Goal: Task Accomplishment & Management: Manage account settings

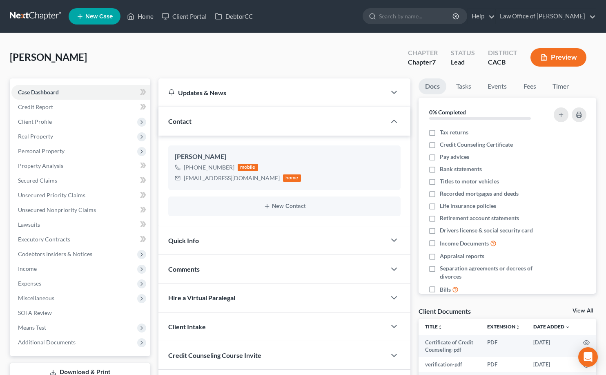
click at [33, 20] on link at bounding box center [36, 16] width 52 height 15
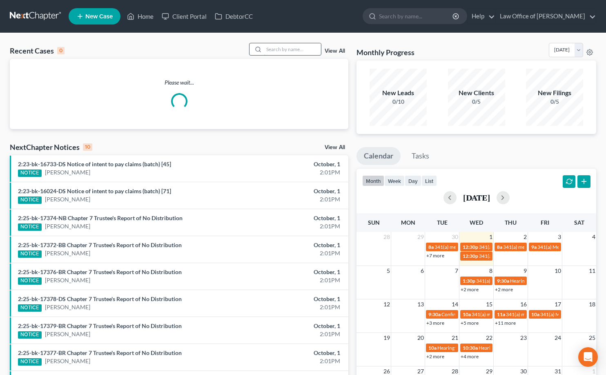
click at [283, 51] on input "search" at bounding box center [292, 49] width 57 height 12
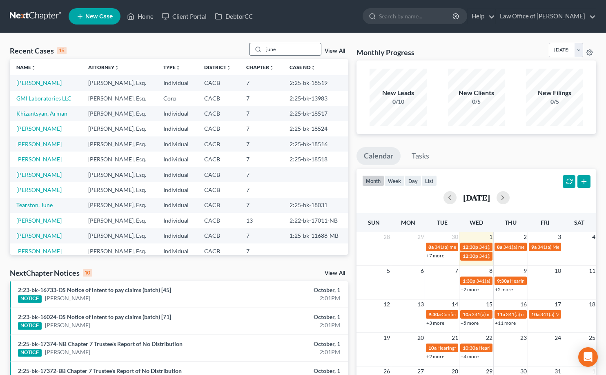
type input "june"
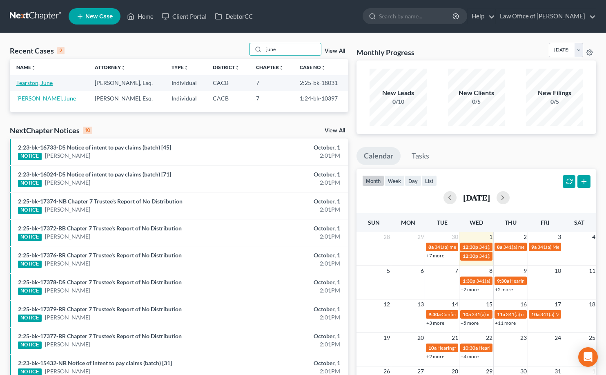
click at [38, 85] on link "Tearston, June" at bounding box center [34, 82] width 36 height 7
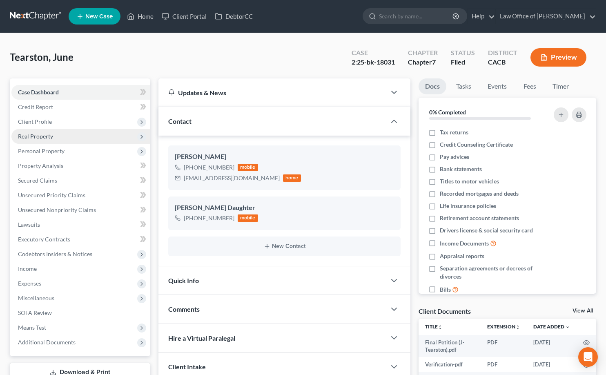
click at [50, 136] on span "Real Property" at bounding box center [35, 136] width 35 height 7
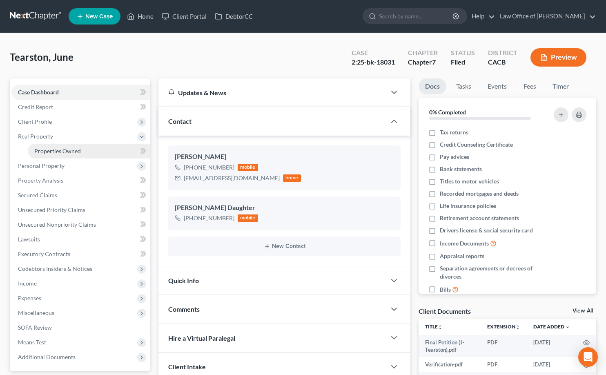
click at [56, 147] on span "Properties Owned" at bounding box center [57, 150] width 47 height 7
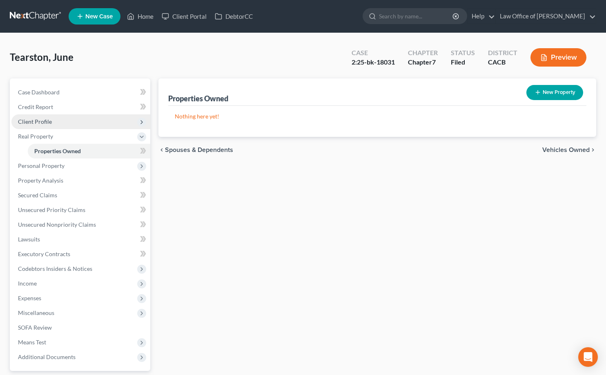
click at [56, 123] on span "Client Profile" at bounding box center [80, 121] width 139 height 15
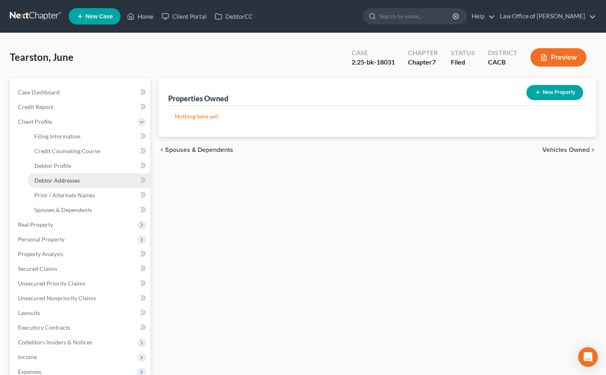
click at [69, 181] on span "Debtor Addresses" at bounding box center [57, 180] width 46 height 7
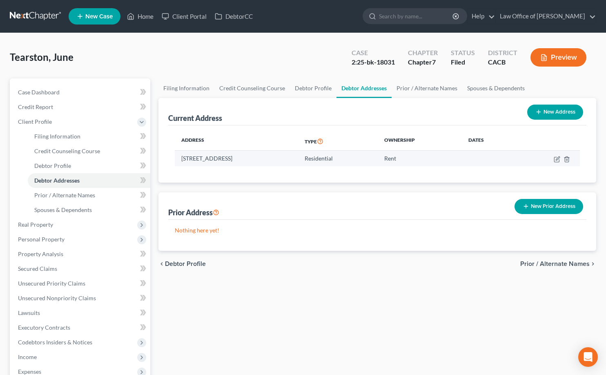
click at [221, 158] on td "4617 Castle Rd., La Canada Flintridge, CA 91011" at bounding box center [236, 159] width 123 height 16
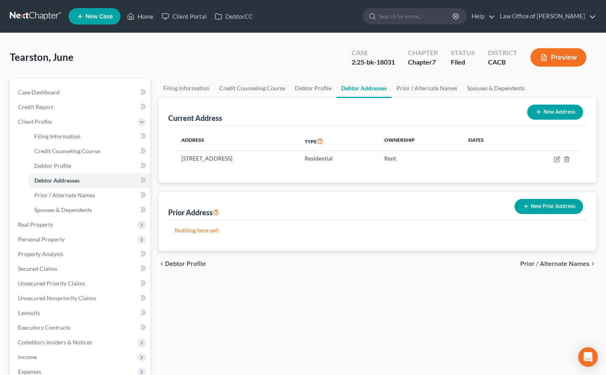
click at [33, 22] on link at bounding box center [36, 16] width 52 height 15
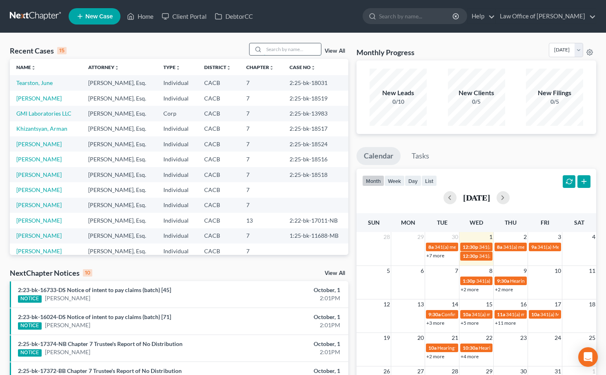
click at [284, 50] on input "search" at bounding box center [292, 49] width 57 height 12
type input "armen"
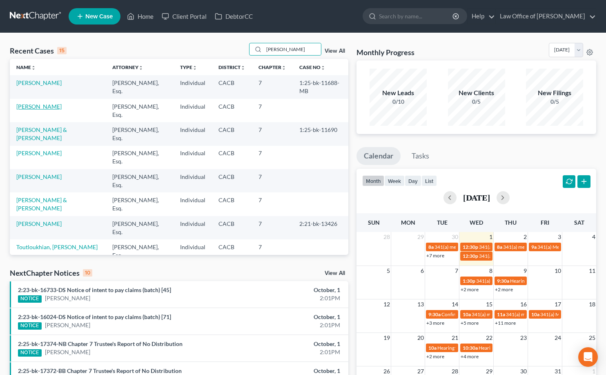
click at [50, 110] on td "Harutyunyan, Armen" at bounding box center [58, 110] width 96 height 23
click at [52, 108] on link "Harutyunyan, Armen" at bounding box center [38, 106] width 45 height 7
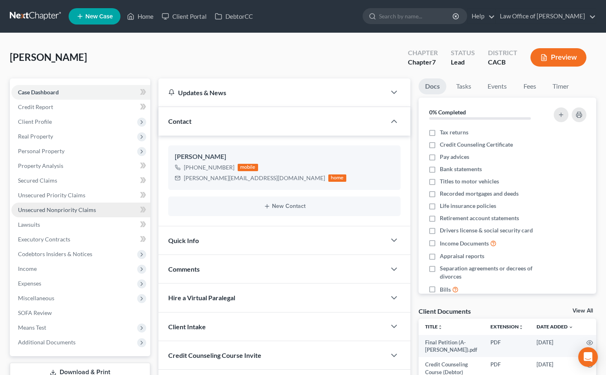
click at [82, 210] on span "Unsecured Nonpriority Claims" at bounding box center [57, 209] width 78 height 7
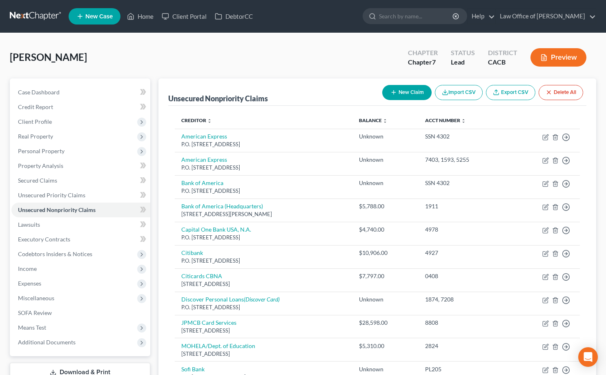
click at [34, 16] on link at bounding box center [36, 16] width 52 height 15
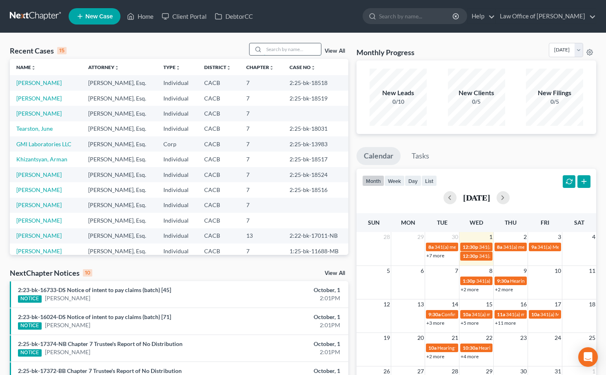
click at [278, 51] on input "search" at bounding box center [292, 49] width 57 height 12
type input "jose"
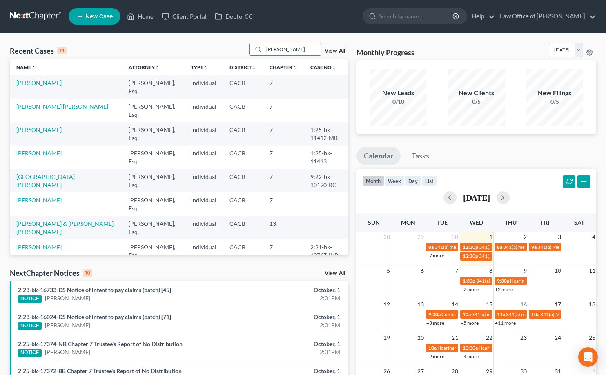
click at [44, 106] on link "Martinez Montes, Jose" at bounding box center [62, 106] width 92 height 7
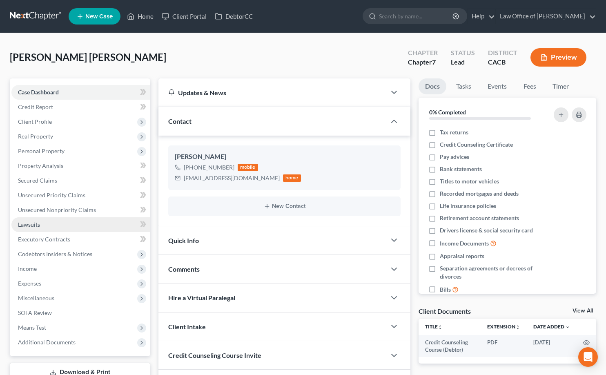
click at [37, 222] on span "Lawsuits" at bounding box center [29, 224] width 22 height 7
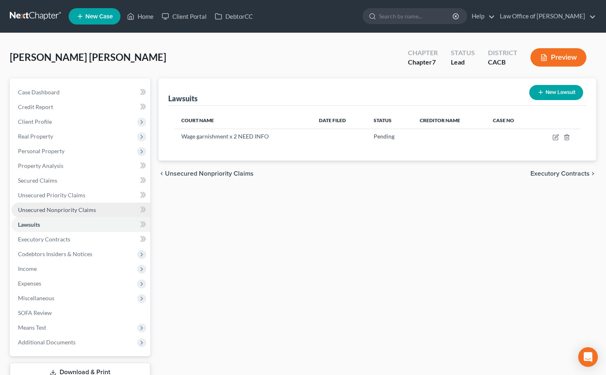
click at [69, 208] on span "Unsecured Nonpriority Claims" at bounding box center [57, 209] width 78 height 7
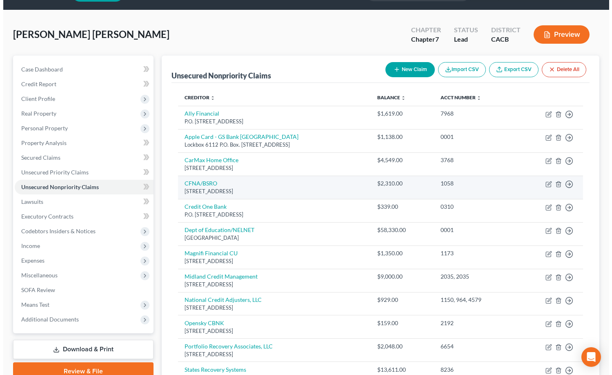
scroll to position [167, 0]
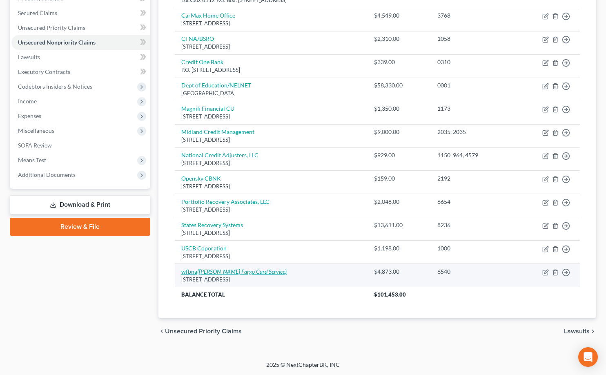
click at [229, 268] on icon "(Wells Fargo Card Service)" at bounding box center [241, 271] width 89 height 7
select select "24"
select select "2"
select select "0"
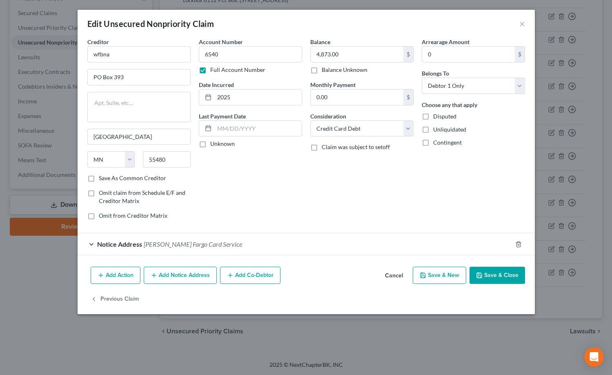
click at [178, 248] on div "Notice Address Wells Fargo Card Service" at bounding box center [295, 244] width 434 height 22
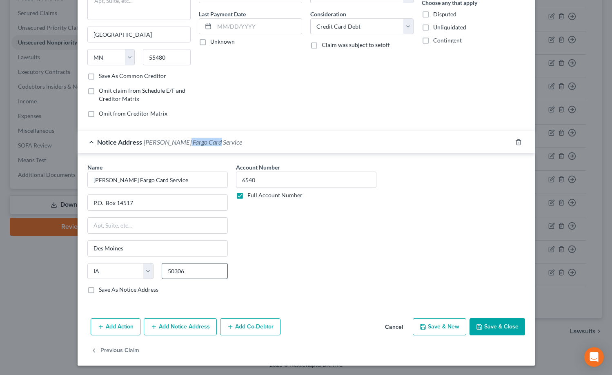
scroll to position [0, 0]
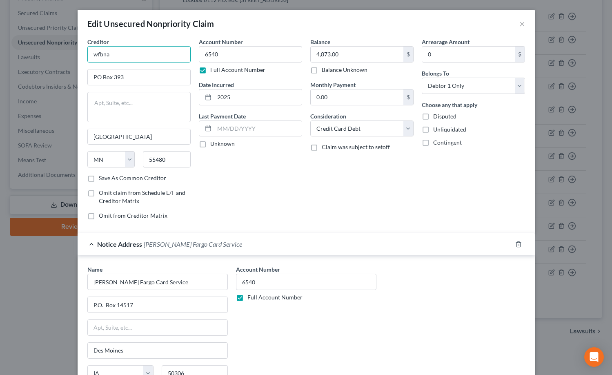
click at [132, 57] on input "wfbna" at bounding box center [138, 54] width 103 height 16
type input "Wells Fargo"
click at [97, 78] on input "PO Box 393" at bounding box center [139, 77] width 102 height 16
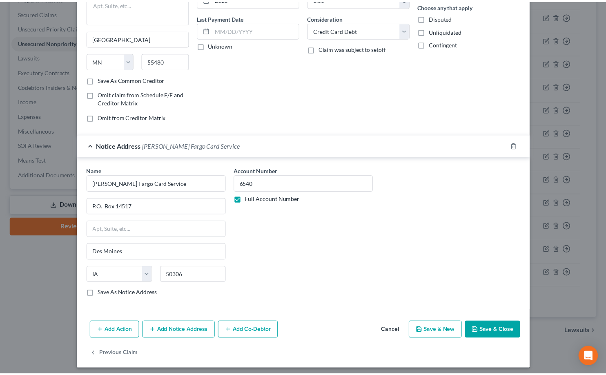
scroll to position [102, 0]
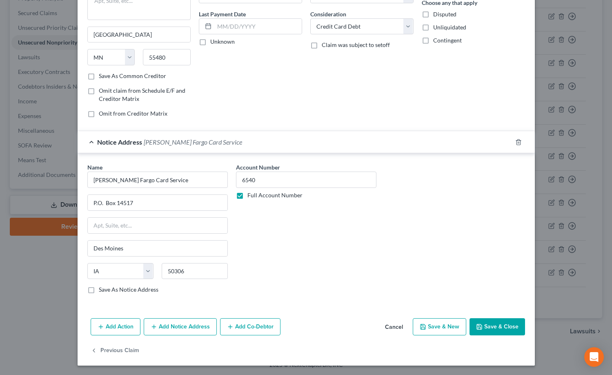
type input "P.O. Box 393"
click at [482, 327] on button "Save & Close" at bounding box center [498, 326] width 56 height 17
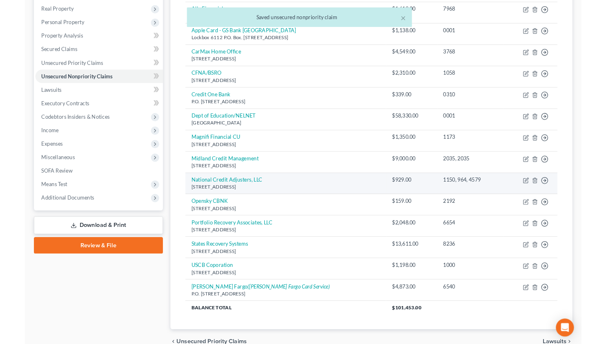
scroll to position [22, 0]
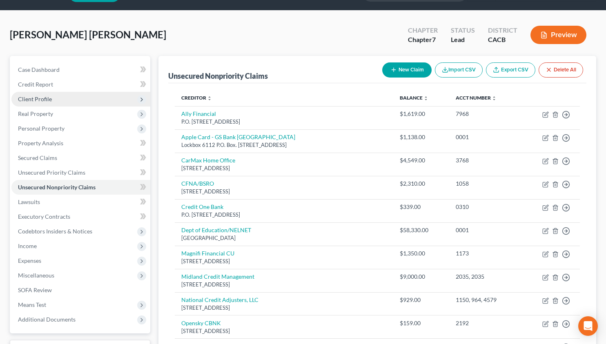
click at [67, 100] on span "Client Profile" at bounding box center [80, 99] width 139 height 15
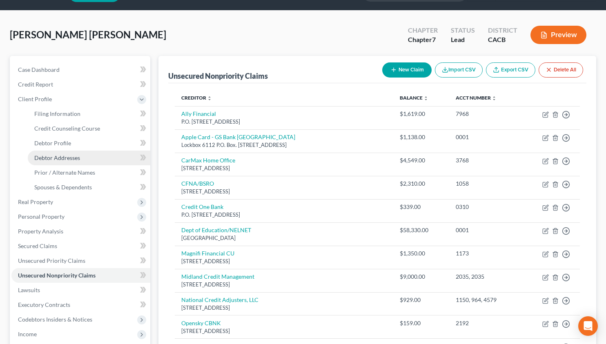
click at [91, 158] on link "Debtor Addresses" at bounding box center [89, 158] width 122 height 15
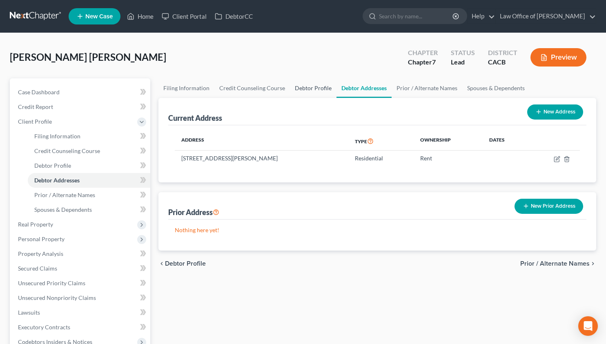
click at [305, 86] on link "Debtor Profile" at bounding box center [313, 88] width 47 height 20
select select "0"
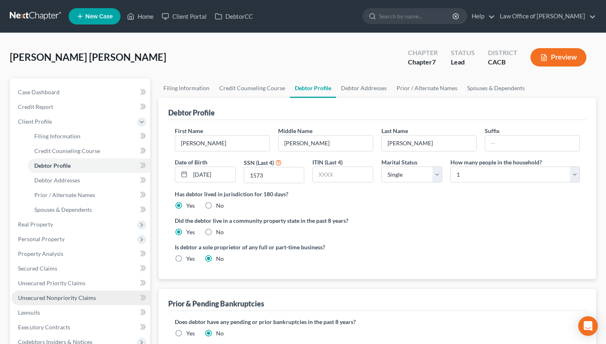
click at [77, 300] on span "Unsecured Nonpriority Claims" at bounding box center [57, 297] width 78 height 7
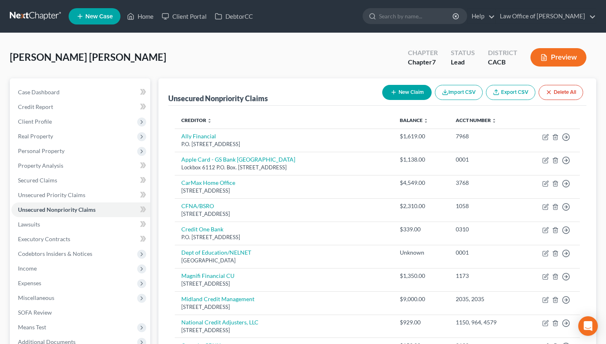
click at [41, 15] on link at bounding box center [36, 16] width 52 height 15
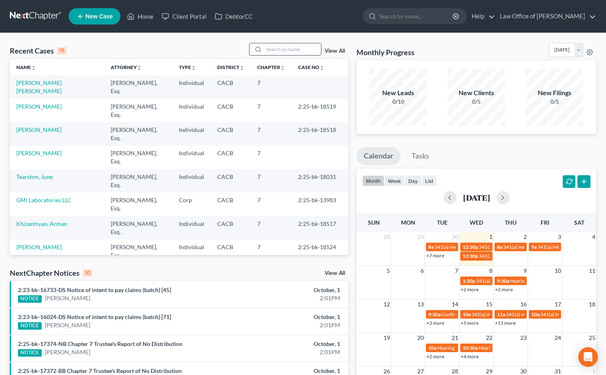
click at [281, 49] on input "search" at bounding box center [292, 49] width 57 height 12
type input "gagik"
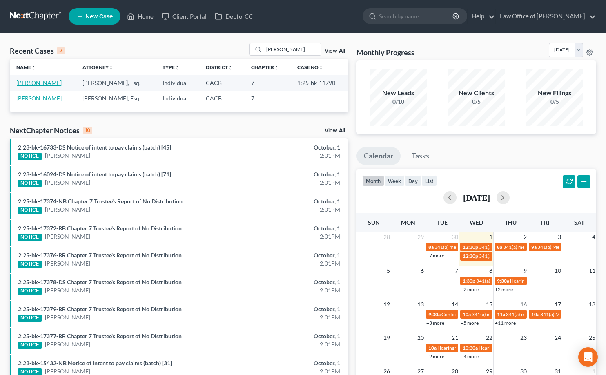
click at [37, 83] on link "[PERSON_NAME]" at bounding box center [38, 82] width 45 height 7
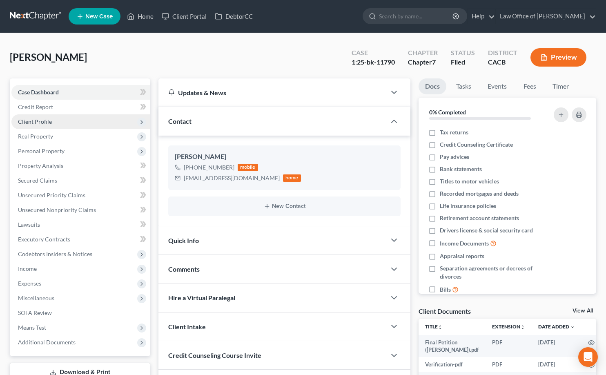
click at [40, 119] on span "Client Profile" at bounding box center [35, 121] width 34 height 7
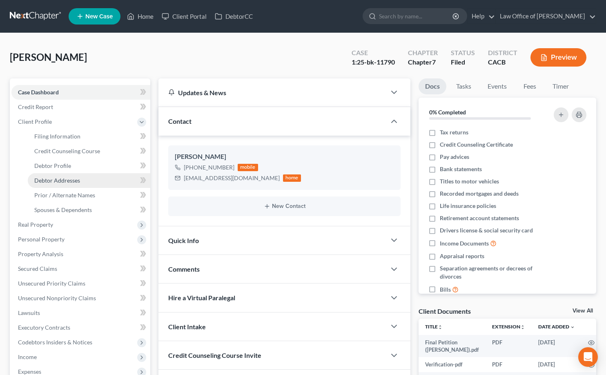
click at [72, 178] on span "Debtor Addresses" at bounding box center [57, 180] width 46 height 7
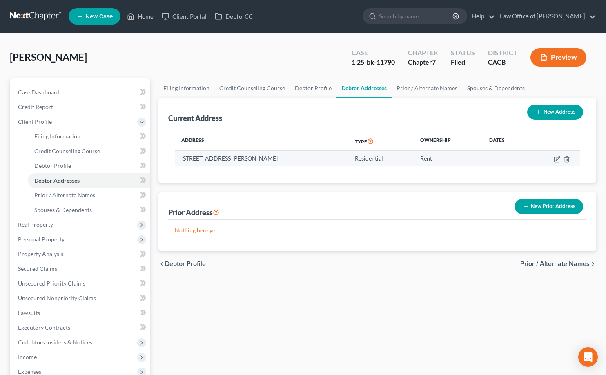
drag, startPoint x: 281, startPoint y: 159, endPoint x: 178, endPoint y: 158, distance: 102.9
click at [178, 158] on td "17696 Santa Rita St., Encino, CA 91316" at bounding box center [262, 159] width 174 height 16
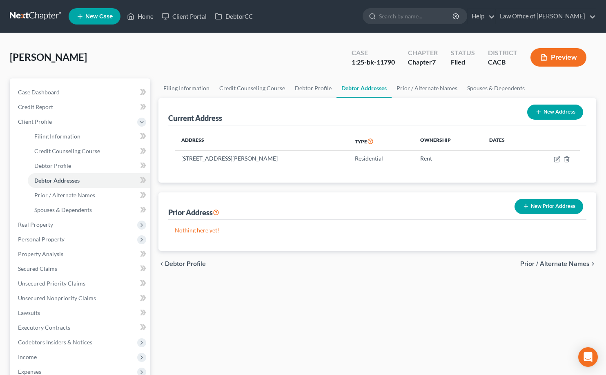
copy td "17696 Santa Rita St., Encino, CA 91316"
click at [40, 221] on span "Real Property" at bounding box center [35, 224] width 35 height 7
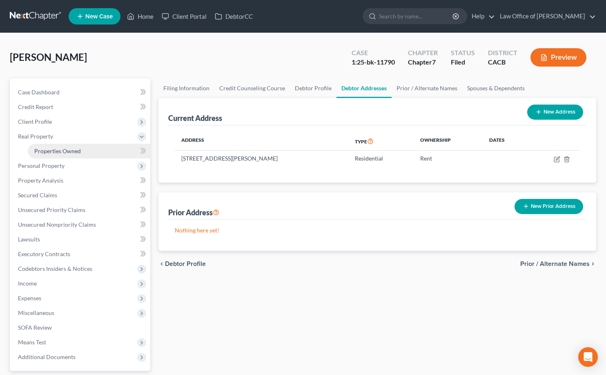
click at [56, 150] on span "Properties Owned" at bounding box center [57, 150] width 47 height 7
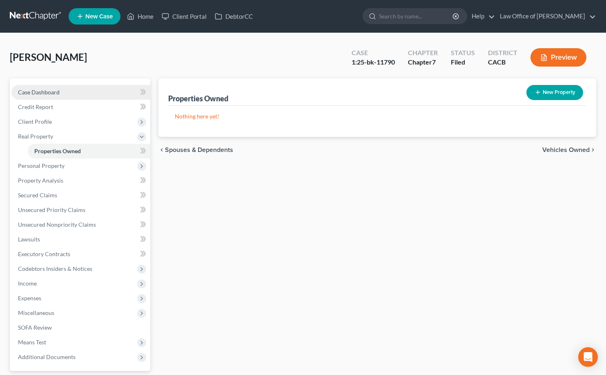
click at [63, 90] on link "Case Dashboard" at bounding box center [80, 92] width 139 height 15
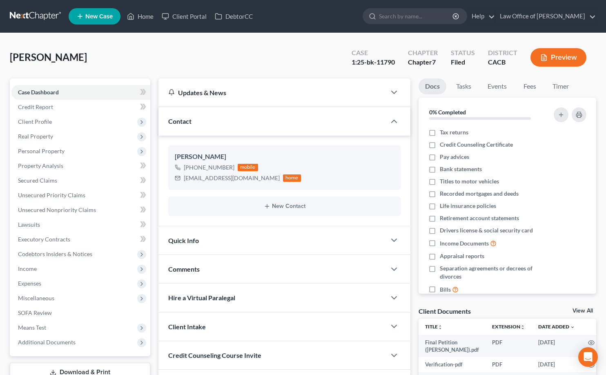
click at [40, 16] on link at bounding box center [36, 16] width 52 height 15
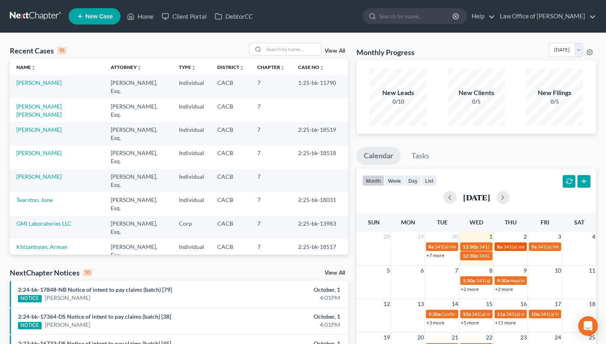
click at [510, 246] on span "341(a) meeting for" at bounding box center [523, 247] width 40 height 6
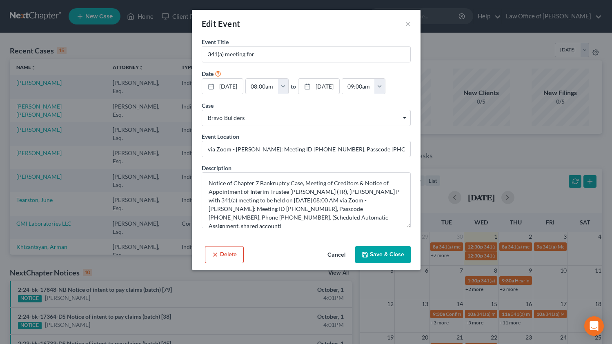
click at [335, 256] on button "Cancel" at bounding box center [336, 255] width 31 height 16
